Goal: Task Accomplishment & Management: Manage account settings

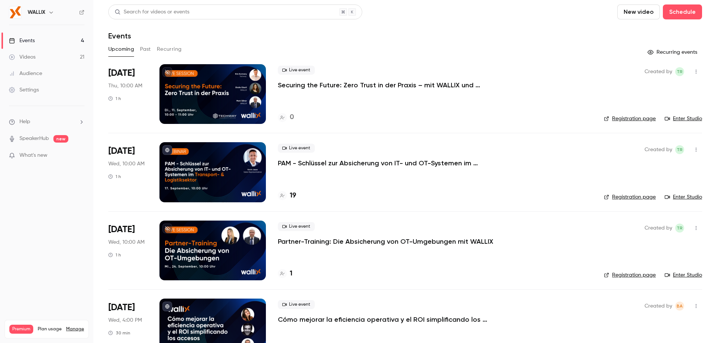
click at [150, 49] on button "Past" at bounding box center [145, 49] width 11 height 12
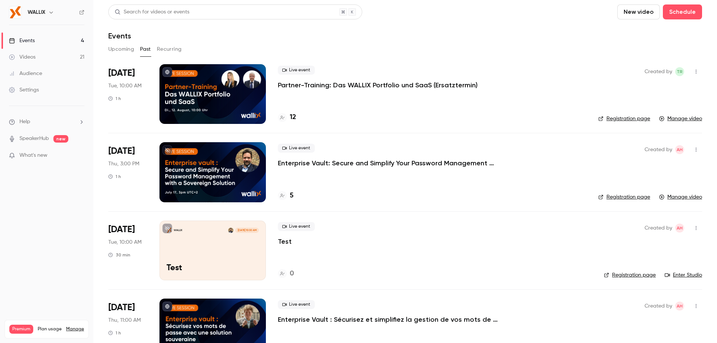
click at [311, 85] on p "Partner-Training: Das WALLIX Portfolio und SaaS (Ersatztermin)" at bounding box center [378, 85] width 200 height 9
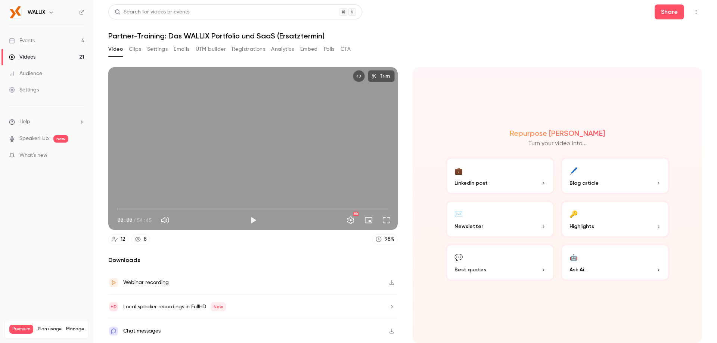
click at [131, 49] on button "Clips" at bounding box center [135, 49] width 12 height 12
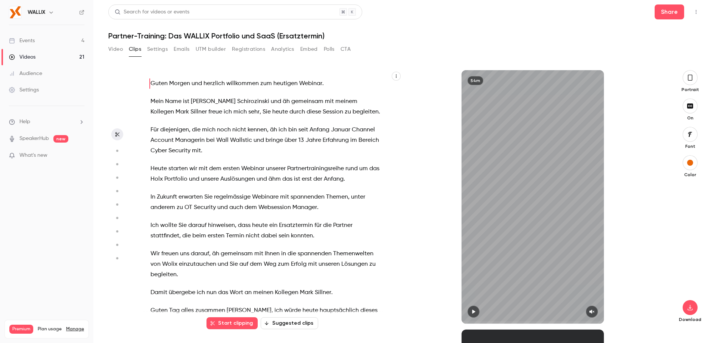
click at [691, 81] on icon "button" at bounding box center [690, 78] width 6 height 8
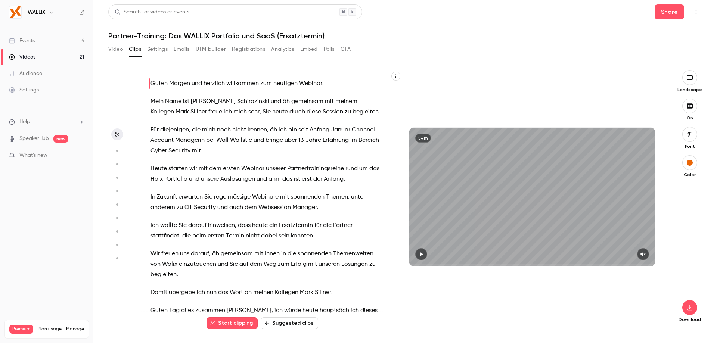
click at [696, 80] on button "button" at bounding box center [689, 77] width 15 height 15
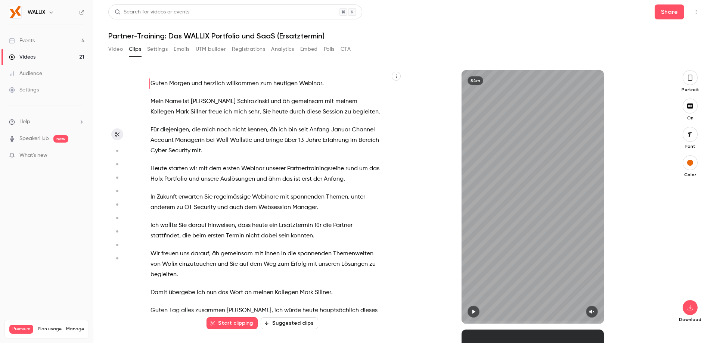
drag, startPoint x: 28, startPoint y: 56, endPoint x: 48, endPoint y: 73, distance: 26.4
click at [28, 56] on div "Videos" at bounding box center [22, 56] width 27 height 7
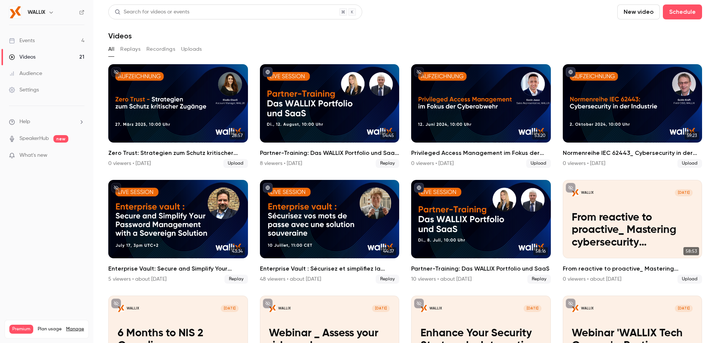
click at [32, 59] on div "Videos" at bounding box center [22, 56] width 27 height 7
click at [30, 41] on div "Events" at bounding box center [22, 40] width 26 height 7
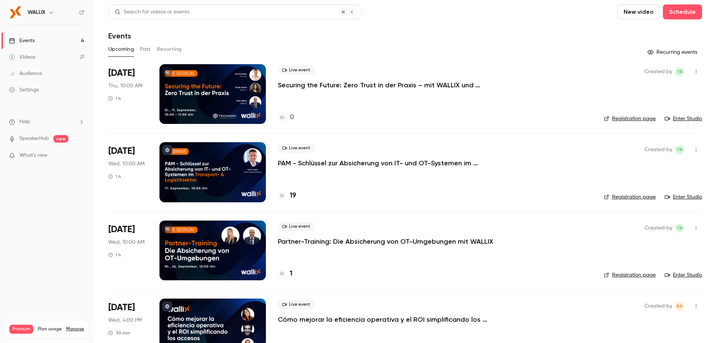
click at [147, 52] on button "Past" at bounding box center [145, 49] width 11 height 12
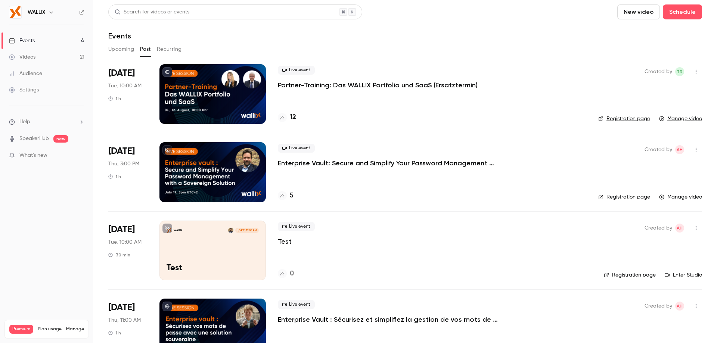
click at [304, 84] on p "Partner-Training: Das WALLIX Portfolio und SaaS (Ersatztermin)" at bounding box center [378, 85] width 200 height 9
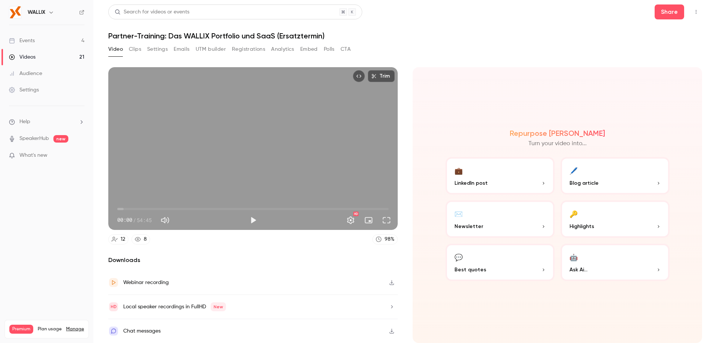
click at [31, 57] on div "Videos" at bounding box center [22, 56] width 27 height 7
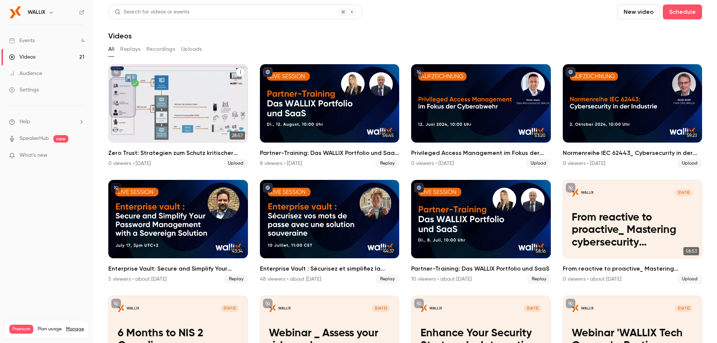
click at [192, 124] on div "Zero Trust: Strategien zum Schutz kritischer Zugänge" at bounding box center [178, 103] width 140 height 78
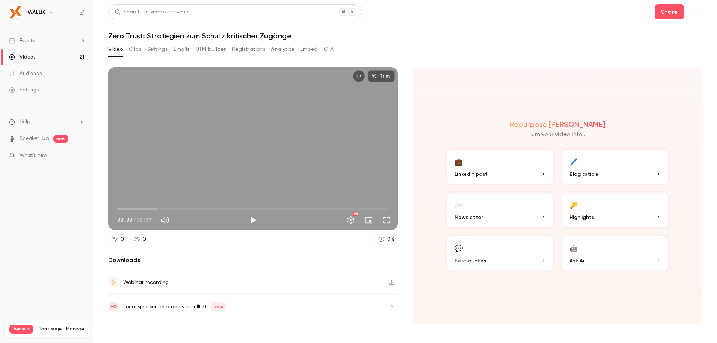
click at [33, 93] on div "Settings" at bounding box center [24, 89] width 30 height 7
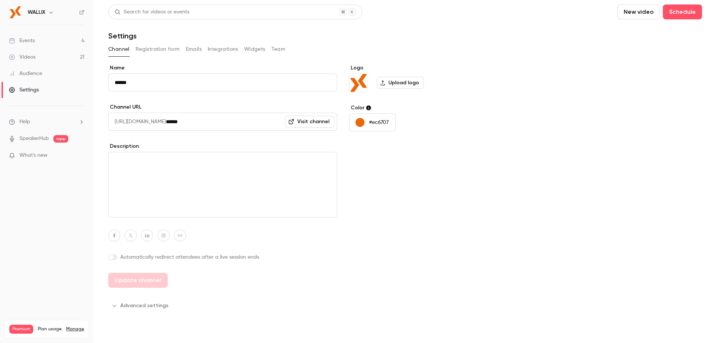
click at [268, 47] on div "Channel Registration form Emails Integrations Widgets Team" at bounding box center [405, 49] width 594 height 12
click at [281, 47] on button "Team" at bounding box center [278, 49] width 14 height 12
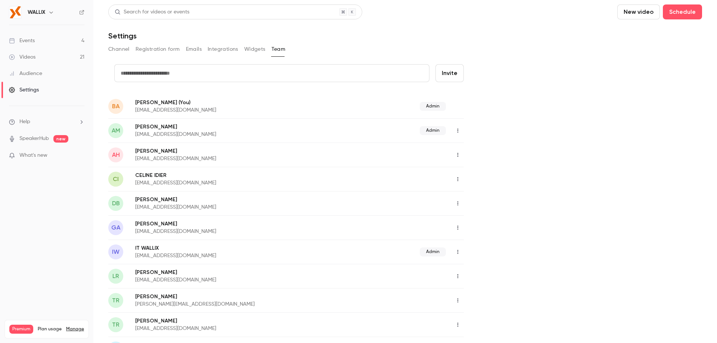
click at [158, 75] on input "text" at bounding box center [271, 73] width 315 height 18
click at [204, 75] on input "text" at bounding box center [271, 73] width 315 height 18
paste input "**********"
type input "**********"
click at [458, 72] on button "Invite" at bounding box center [449, 73] width 28 height 18
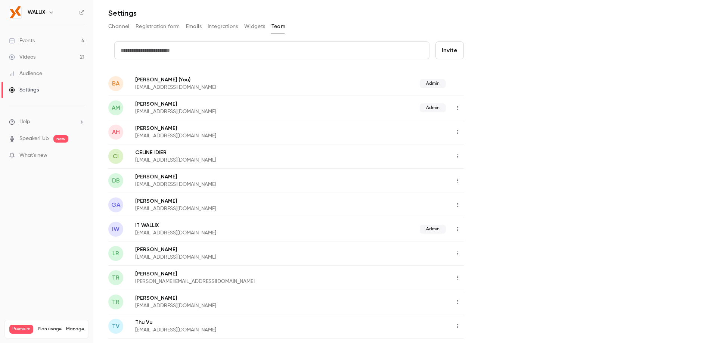
scroll to position [6, 0]
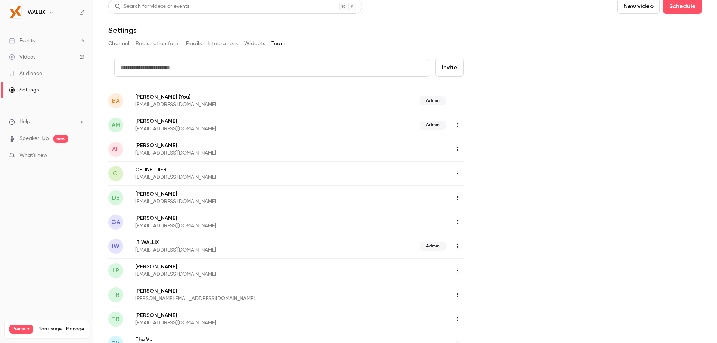
click at [34, 13] on h6 "WALLIX" at bounding box center [37, 12] width 18 height 7
click at [31, 39] on div "Events" at bounding box center [22, 40] width 26 height 7
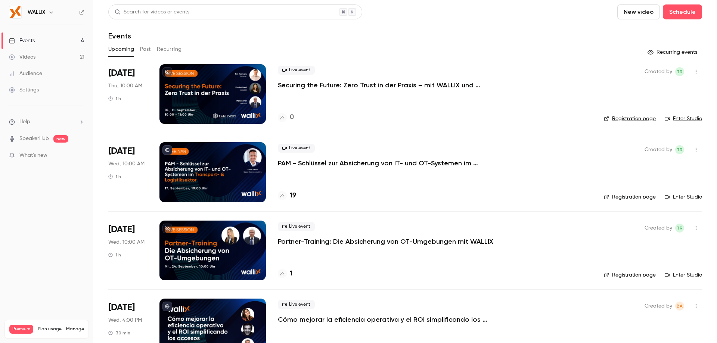
click at [146, 51] on button "Past" at bounding box center [145, 49] width 11 height 12
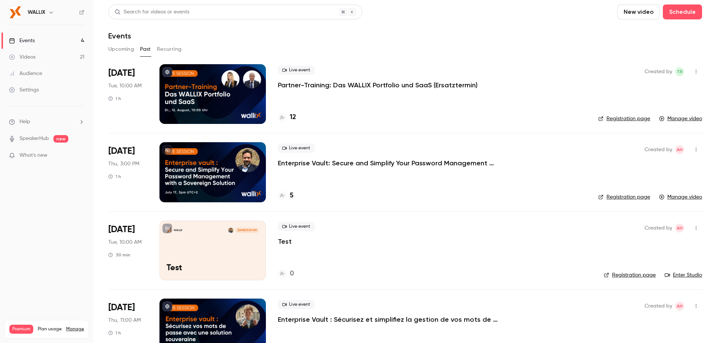
click at [27, 55] on div "Videos" at bounding box center [22, 56] width 27 height 7
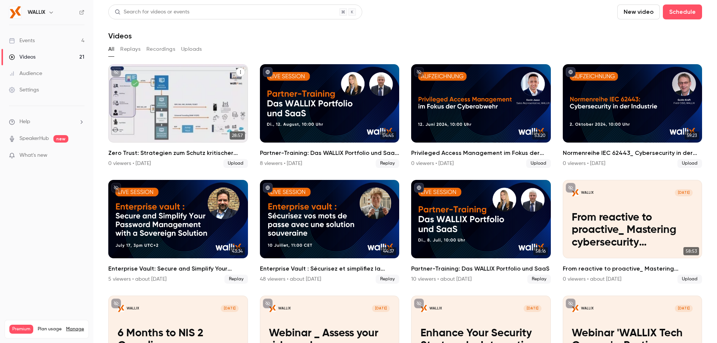
click at [164, 134] on div "Zero Trust: Strategien zum Schutz kritischer Zugänge" at bounding box center [178, 103] width 140 height 78
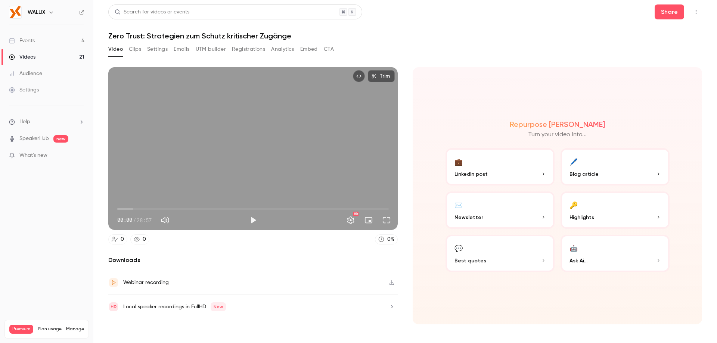
click at [137, 50] on button "Clips" at bounding box center [135, 49] width 12 height 12
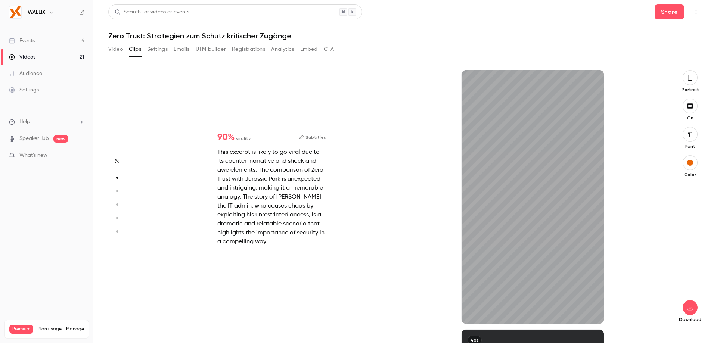
type input "*"
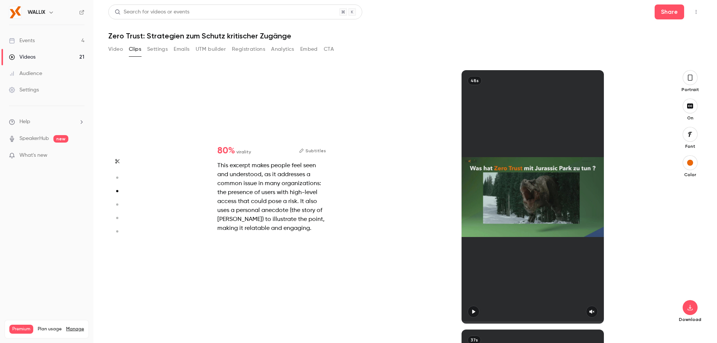
type input "*"
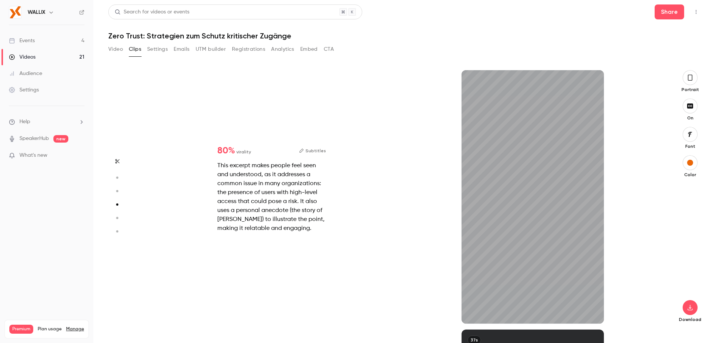
type input "*"
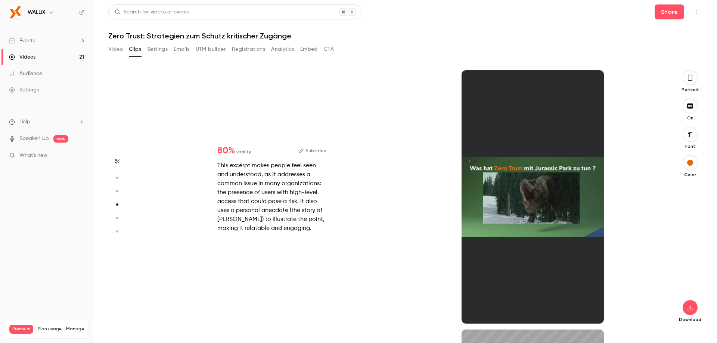
type input "*"
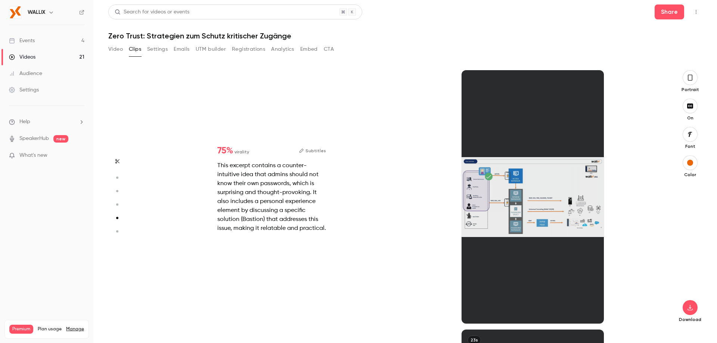
type input "*"
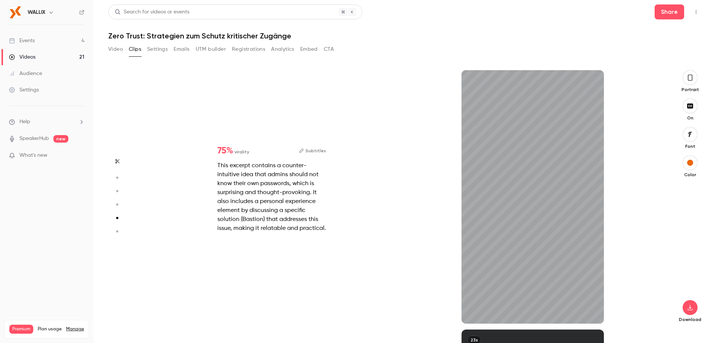
type input "***"
drag, startPoint x: 34, startPoint y: 40, endPoint x: 38, endPoint y: 52, distance: 11.9
click at [34, 40] on div "Events" at bounding box center [22, 40] width 26 height 7
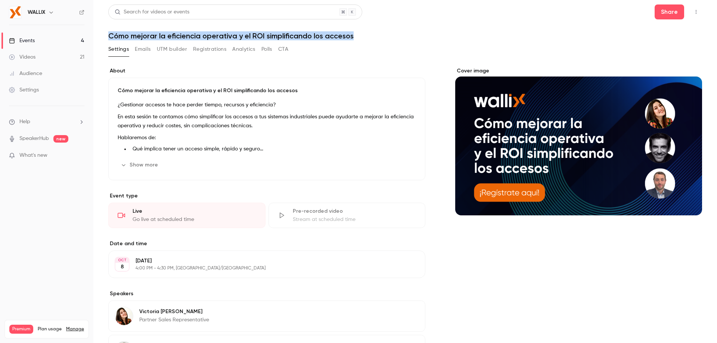
drag, startPoint x: 108, startPoint y: 34, endPoint x: 413, endPoint y: 34, distance: 304.3
click at [413, 34] on h1 "Cómo mejorar la eficiencia operativa y el ROI simplificando los accesos" at bounding box center [405, 35] width 594 height 9
copy h1 "Cómo mejorar la eficiencia operativa y el ROI simplificando los accesos"
